Goal: Find specific page/section: Find specific page/section

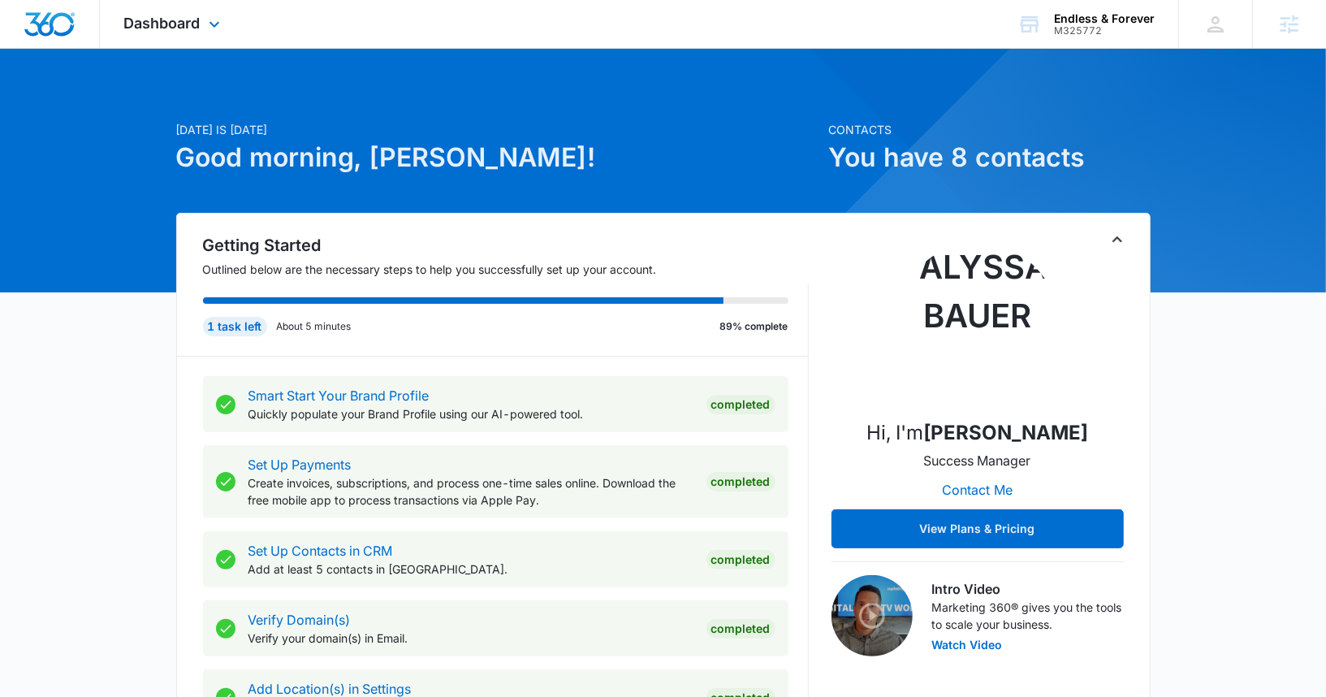
click at [201, 21] on div "Dashboard Apps Reputation Websites Forms CRM Email Social Shop Content Ads Inte…" at bounding box center [174, 24] width 149 height 48
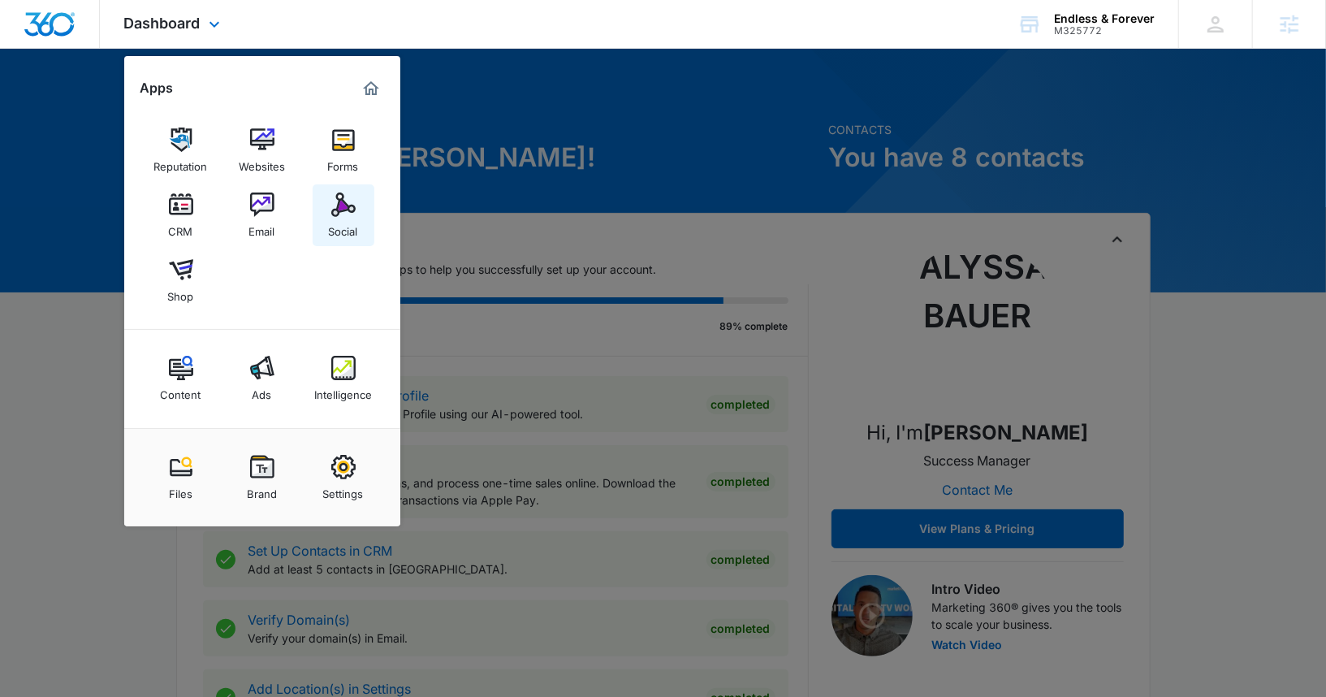
click at [329, 205] on link "Social" at bounding box center [344, 215] width 62 height 62
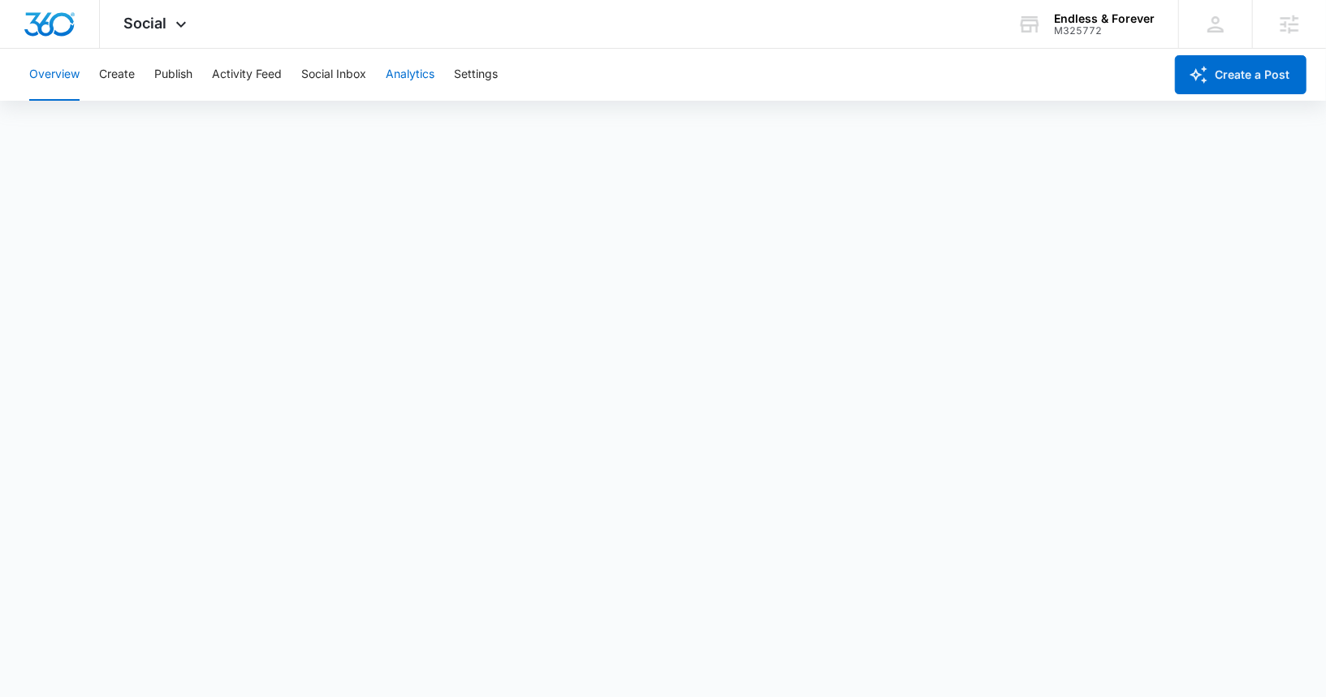
click at [412, 74] on button "Analytics" at bounding box center [410, 75] width 49 height 52
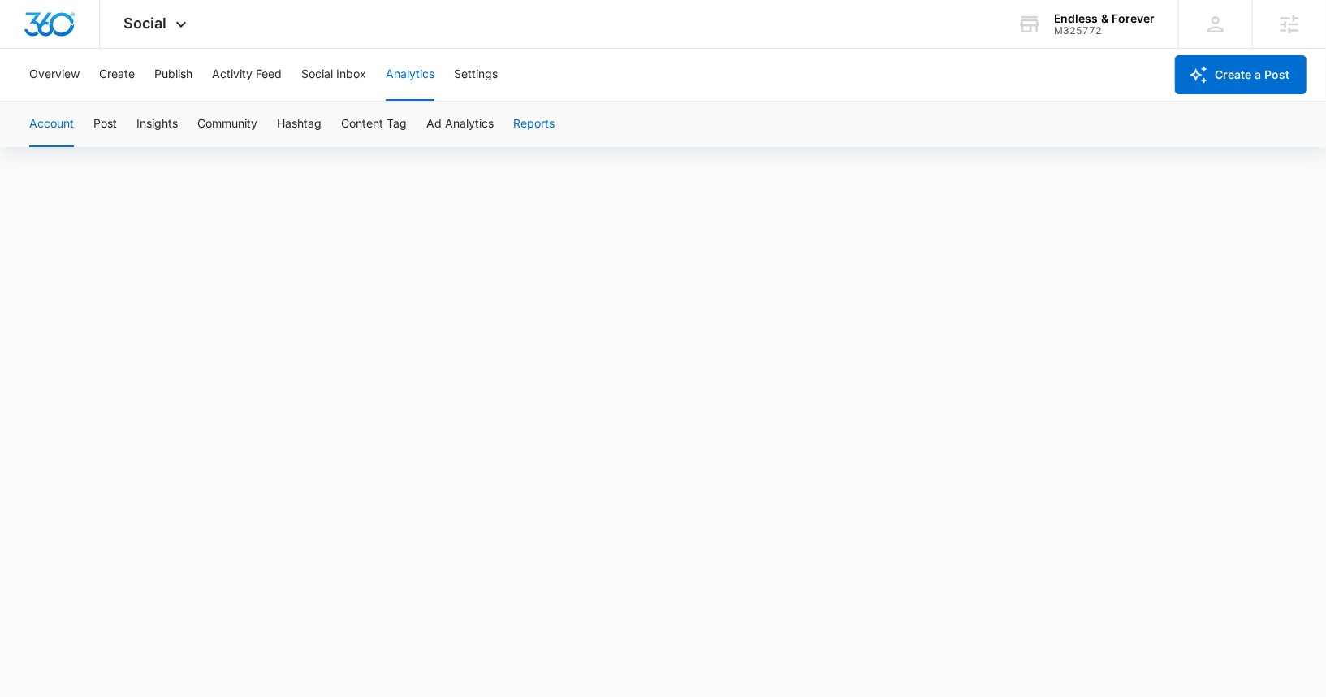
click at [525, 130] on button "Reports" at bounding box center [533, 124] width 41 height 45
